Goal: Transaction & Acquisition: Book appointment/travel/reservation

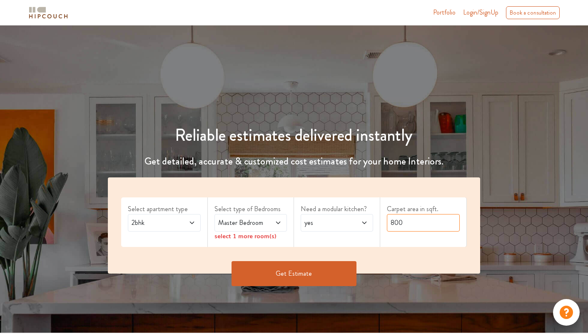
click at [406, 221] on input "800" at bounding box center [423, 222] width 72 height 17
type input "8"
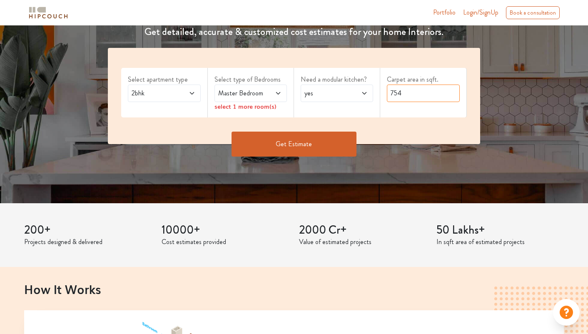
scroll to position [130, 0]
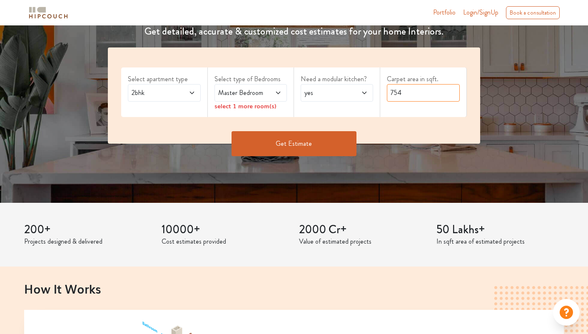
type input "754"
click at [307, 149] on button "Get Estimate" at bounding box center [293, 143] width 125 height 25
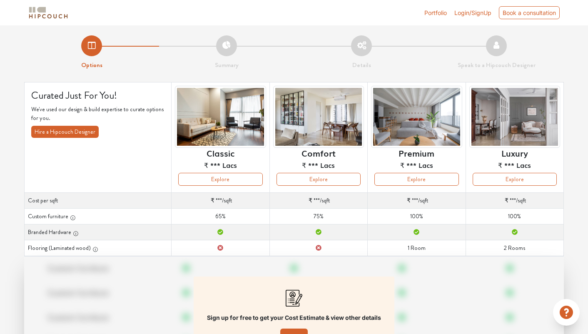
scroll to position [75, 0]
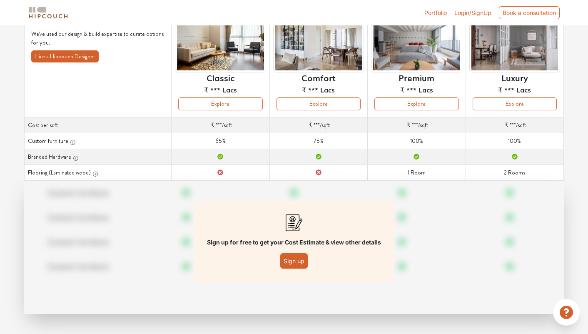
click at [306, 261] on button "Sign up" at bounding box center [293, 260] width 27 height 15
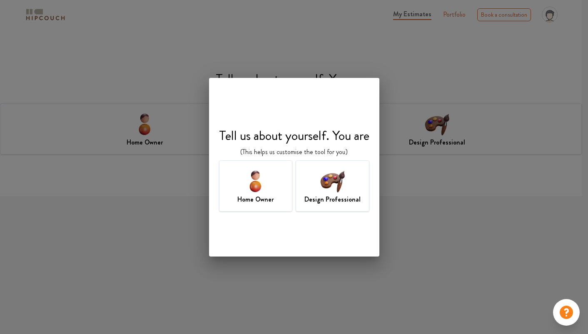
click at [252, 187] on img at bounding box center [255, 180] width 27 height 27
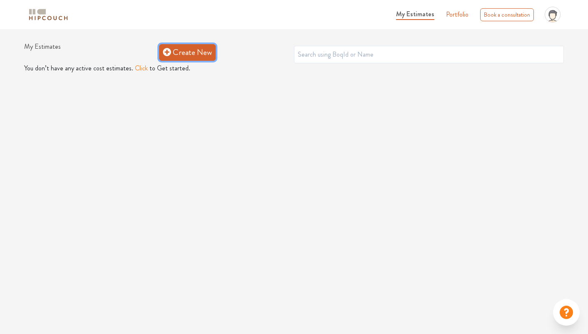
click at [191, 55] on link "Create New" at bounding box center [187, 52] width 57 height 17
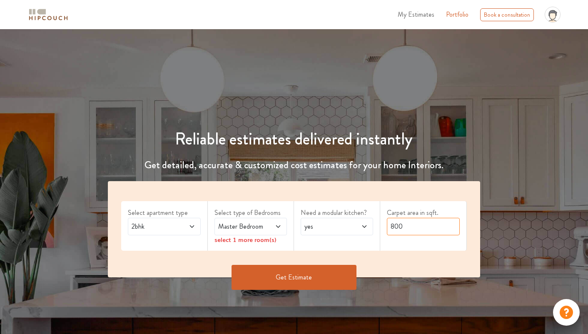
click at [407, 230] on input "800" at bounding box center [423, 226] width 72 height 17
type input "8"
type input "754"
click at [289, 281] on button "Get Estimate" at bounding box center [293, 277] width 125 height 25
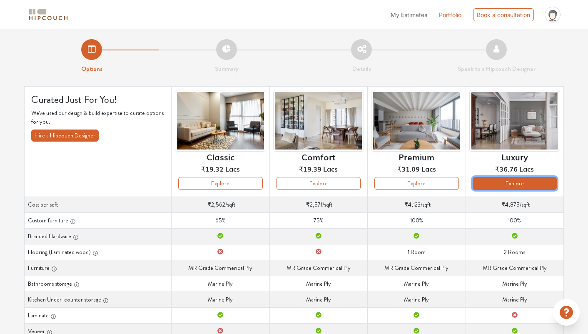
click at [527, 182] on button "Explore" at bounding box center [515, 183] width 84 height 13
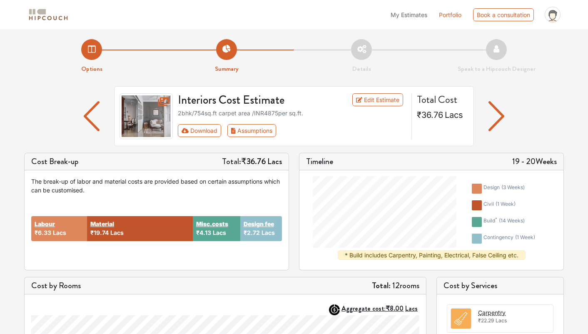
click at [498, 116] on img "button" at bounding box center [496, 116] width 16 height 30
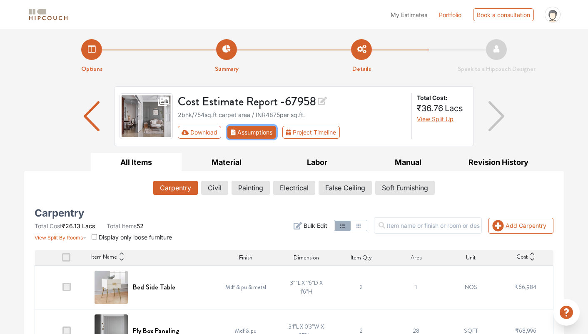
click at [246, 130] on button "Assumptions" at bounding box center [251, 132] width 49 height 13
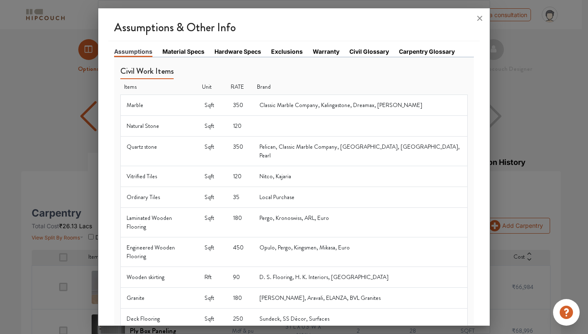
click at [324, 55] on link "Warranty" at bounding box center [326, 51] width 27 height 9
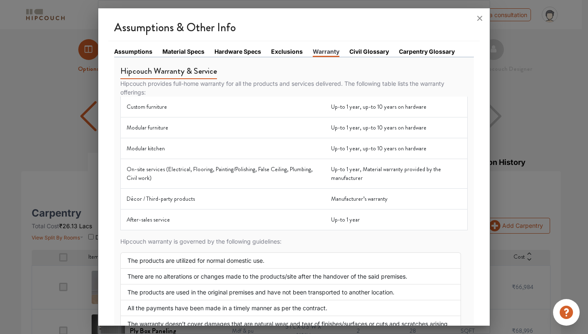
click at [423, 50] on link "Carpentry Glossary" at bounding box center [427, 51] width 56 height 9
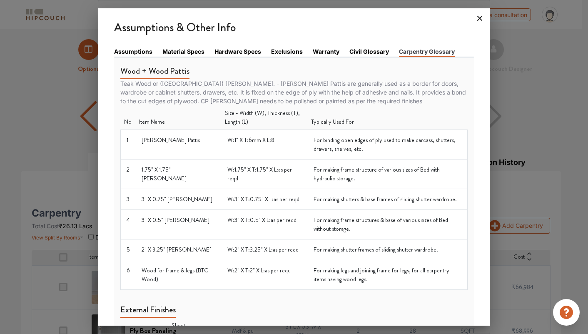
click at [479, 19] on icon at bounding box center [479, 18] width 13 height 13
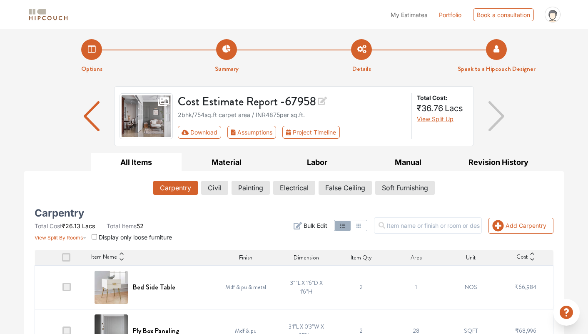
click at [500, 49] on li "Speak to a Hipcouch Designer" at bounding box center [496, 56] width 135 height 35
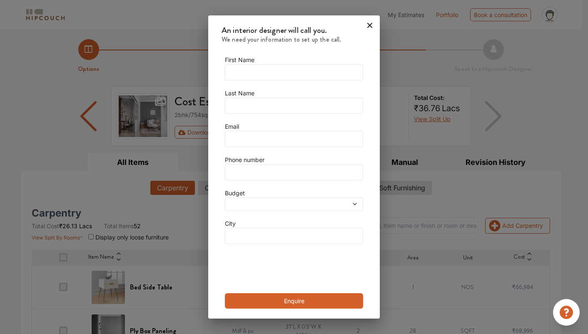
click at [365, 24] on icon at bounding box center [369, 25] width 13 height 13
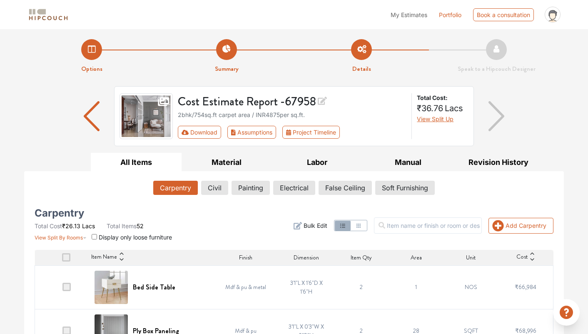
click at [143, 164] on button "All Items" at bounding box center [136, 162] width 91 height 19
click at [95, 116] on img "button" at bounding box center [92, 116] width 16 height 30
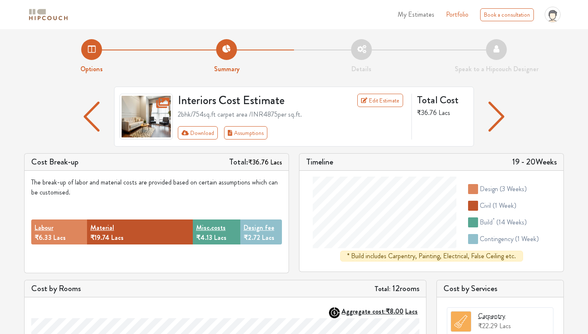
click at [92, 107] on img "button" at bounding box center [92, 117] width 16 height 30
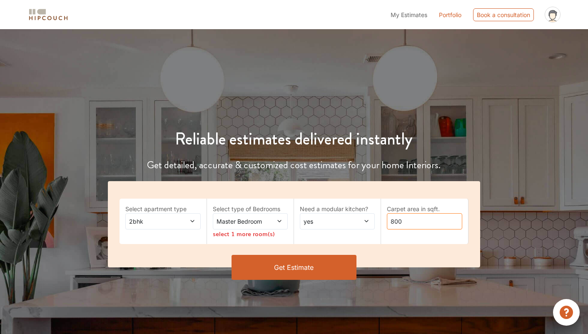
click at [404, 220] on input "800" at bounding box center [424, 221] width 75 height 16
type input "8"
type input "754"
click at [315, 266] on button "Get Estimate" at bounding box center [293, 267] width 125 height 25
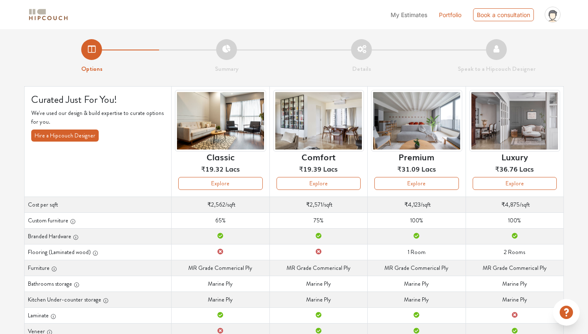
click at [411, 18] on span "My Estimates" at bounding box center [409, 14] width 37 height 7
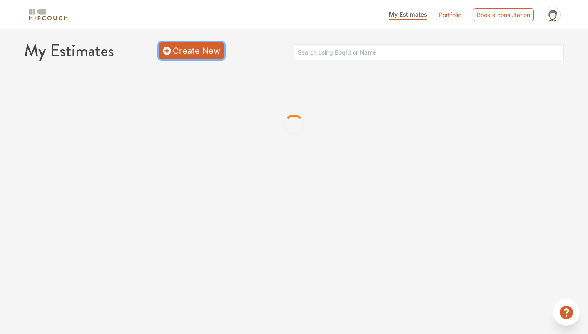
click at [188, 47] on link "Create New" at bounding box center [191, 50] width 65 height 17
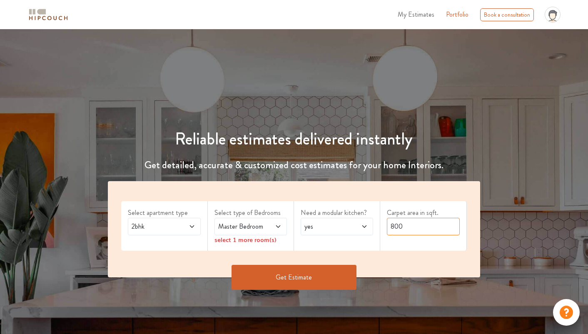
click at [421, 228] on input "800" at bounding box center [423, 226] width 72 height 17
type input "8"
type input "754"
click at [301, 277] on button "Get Estimate" at bounding box center [293, 277] width 125 height 25
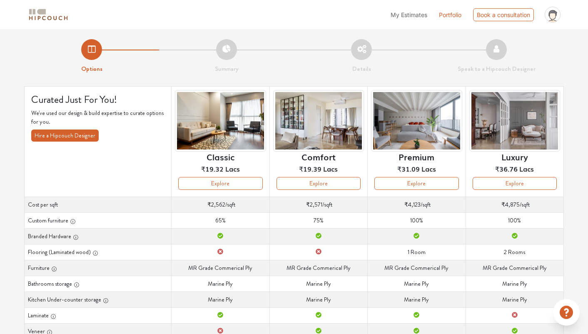
click at [246, 123] on img at bounding box center [220, 121] width 91 height 62
click at [243, 183] on button "Explore" at bounding box center [220, 183] width 84 height 13
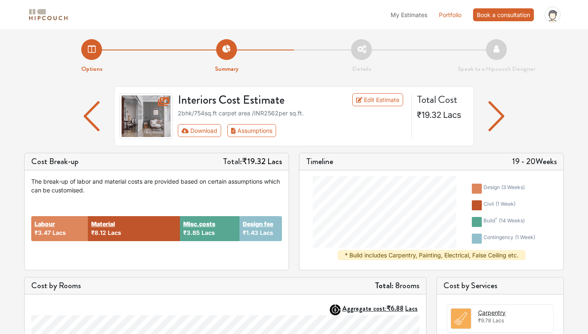
click at [510, 16] on div "Book a consultation" at bounding box center [503, 14] width 61 height 13
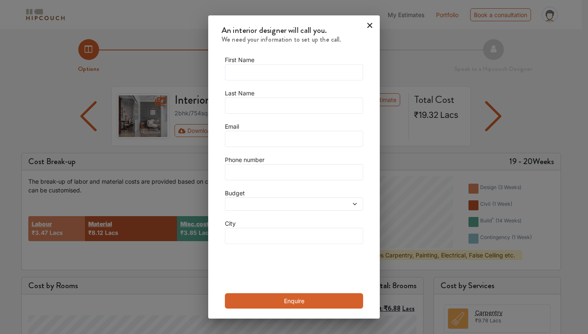
click at [300, 202] on span at bounding box center [276, 204] width 98 height 6
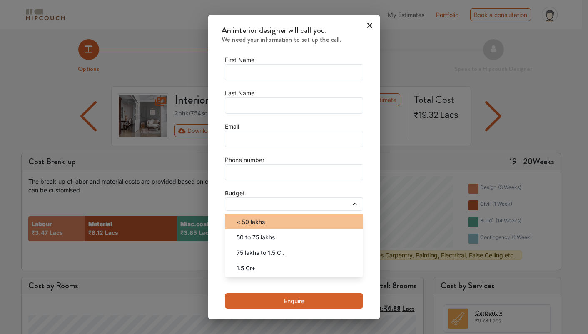
click at [265, 218] on span "< 50 lakhs" at bounding box center [250, 221] width 28 height 9
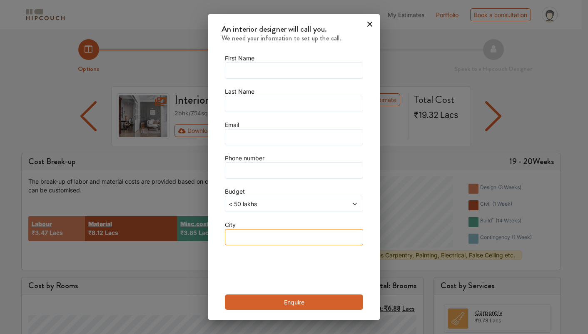
click at [264, 239] on input "text" at bounding box center [294, 237] width 138 height 16
type input "Mumbai"
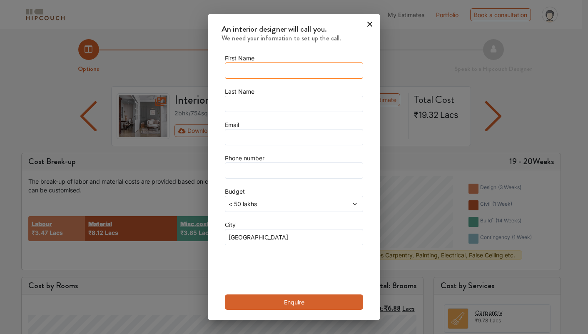
click at [251, 68] on input "text" at bounding box center [294, 70] width 138 height 16
type input "Kavish"
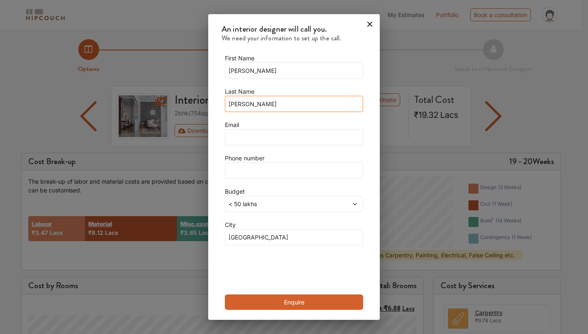
type input "Desai"
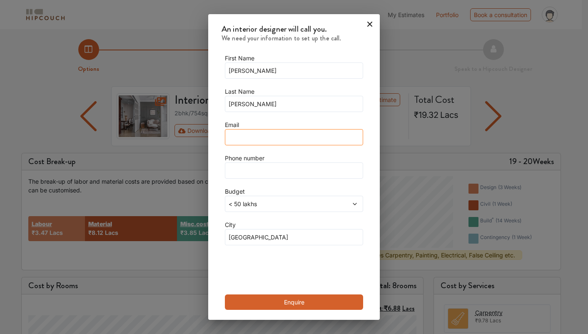
click at [246, 138] on input "text" at bounding box center [294, 137] width 138 height 16
type input "kavishakasting@gmail.com"
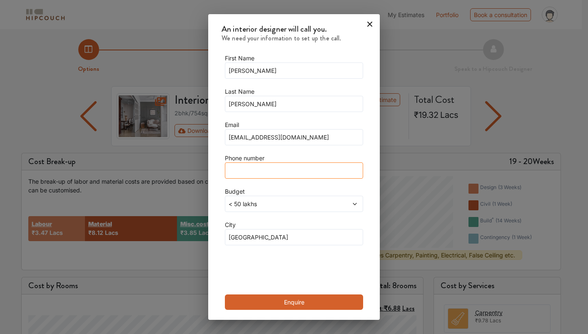
click at [259, 173] on input "text" at bounding box center [294, 170] width 138 height 16
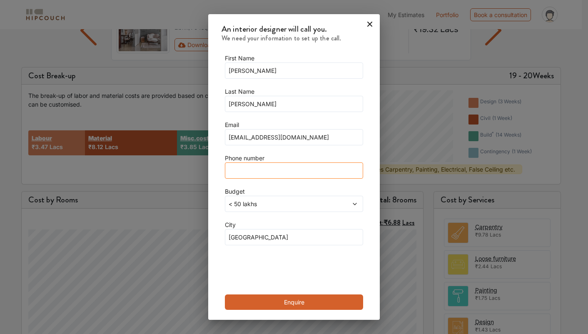
scroll to position [87, 0]
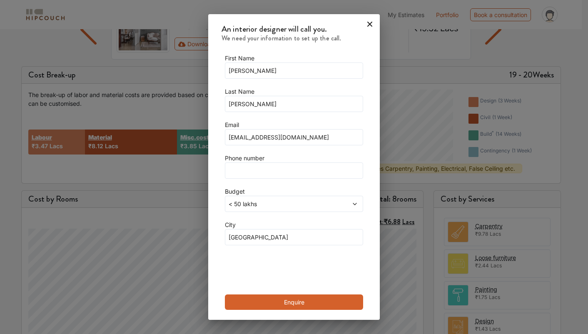
click at [294, 303] on button "Enquire" at bounding box center [294, 301] width 138 height 15
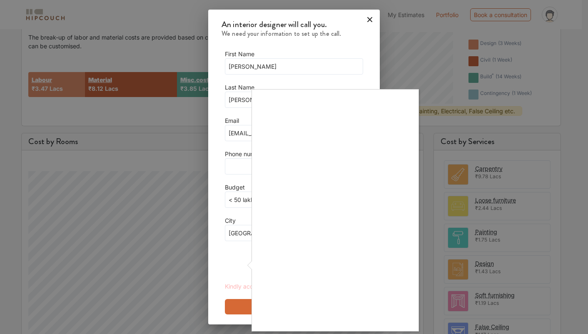
scroll to position [147, 0]
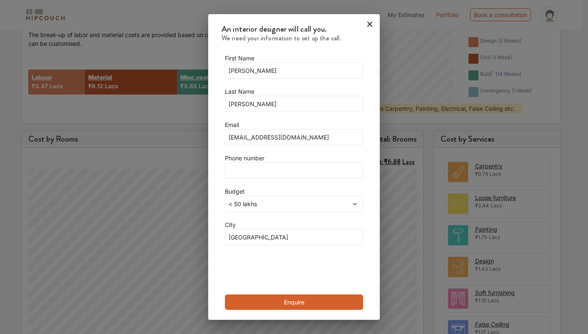
click at [299, 301] on button "Enquire" at bounding box center [294, 301] width 138 height 15
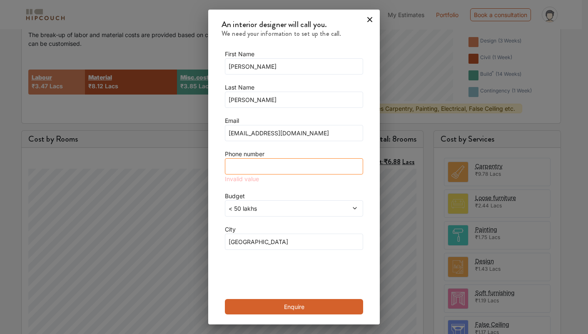
click at [264, 169] on input "text" at bounding box center [294, 166] width 138 height 16
type input "9773505590"
click at [300, 308] on button "Enquire" at bounding box center [294, 306] width 138 height 15
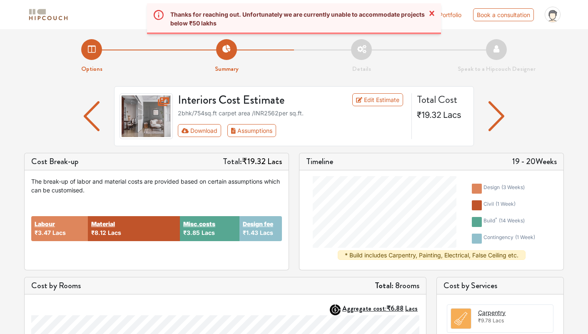
scroll to position [0, 0]
click at [498, 50] on li "Speak to a Hipcouch Designer" at bounding box center [496, 56] width 135 height 35
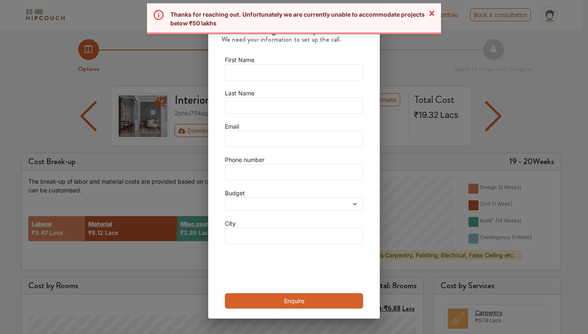
click at [259, 208] on div at bounding box center [294, 203] width 138 height 13
click at [431, 14] on icon at bounding box center [431, 13] width 5 height 5
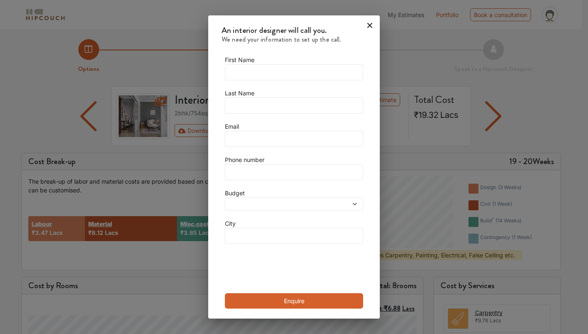
click at [366, 26] on icon at bounding box center [369, 25] width 13 height 13
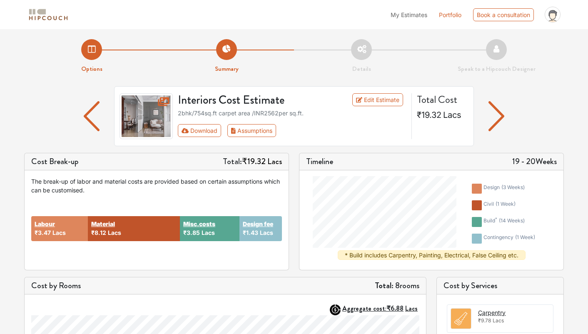
click at [553, 20] on icon at bounding box center [552, 17] width 9 height 14
click at [412, 15] on span "My Estimates" at bounding box center [409, 14] width 37 height 7
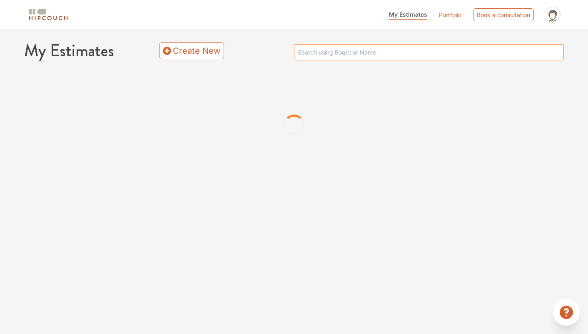
click at [348, 57] on input "text" at bounding box center [429, 52] width 270 height 16
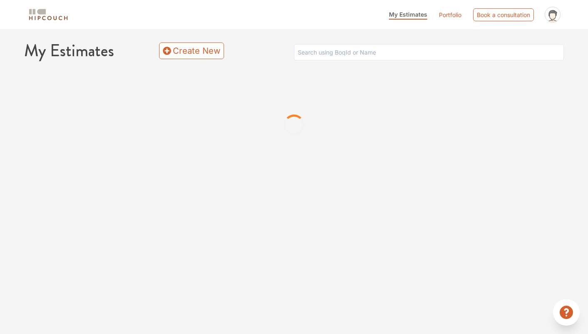
click at [552, 21] on icon at bounding box center [552, 17] width 9 height 14
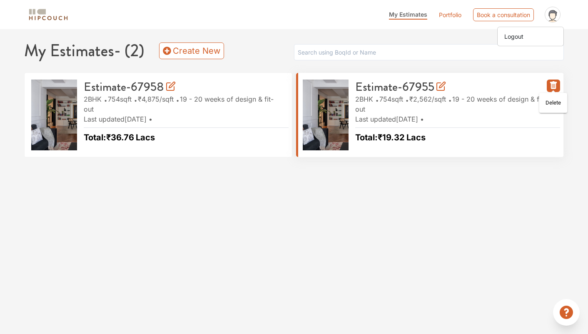
click at [550, 88] on icon "button" at bounding box center [553, 85] width 10 height 10
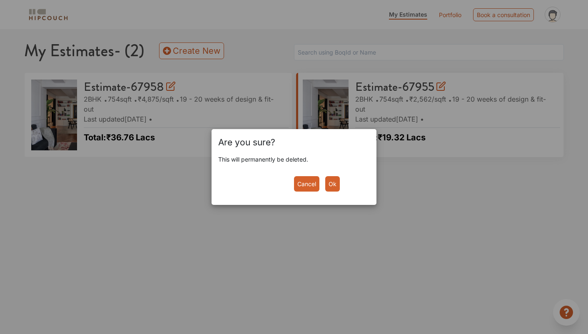
click at [334, 186] on button "Ok" at bounding box center [332, 183] width 15 height 15
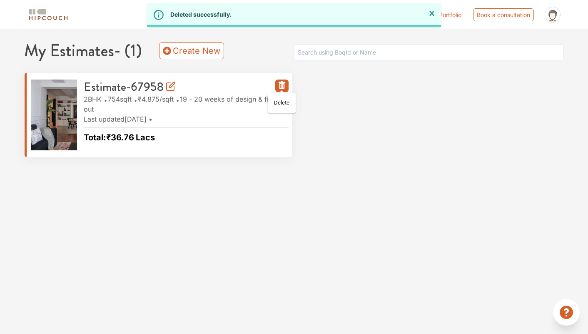
click at [281, 87] on icon "button" at bounding box center [282, 85] width 10 height 10
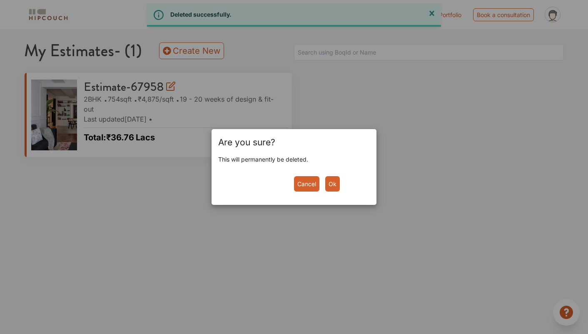
click at [335, 183] on button "Ok" at bounding box center [332, 183] width 15 height 15
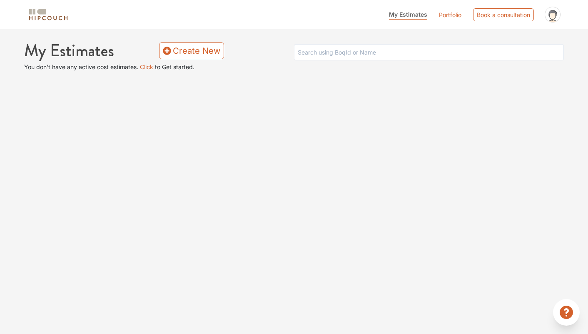
click at [551, 17] on icon at bounding box center [553, 16] width 6 height 6
click at [509, 38] on link "Logout" at bounding box center [531, 36] width 66 height 12
